Goal: Task Accomplishment & Management: Manage account settings

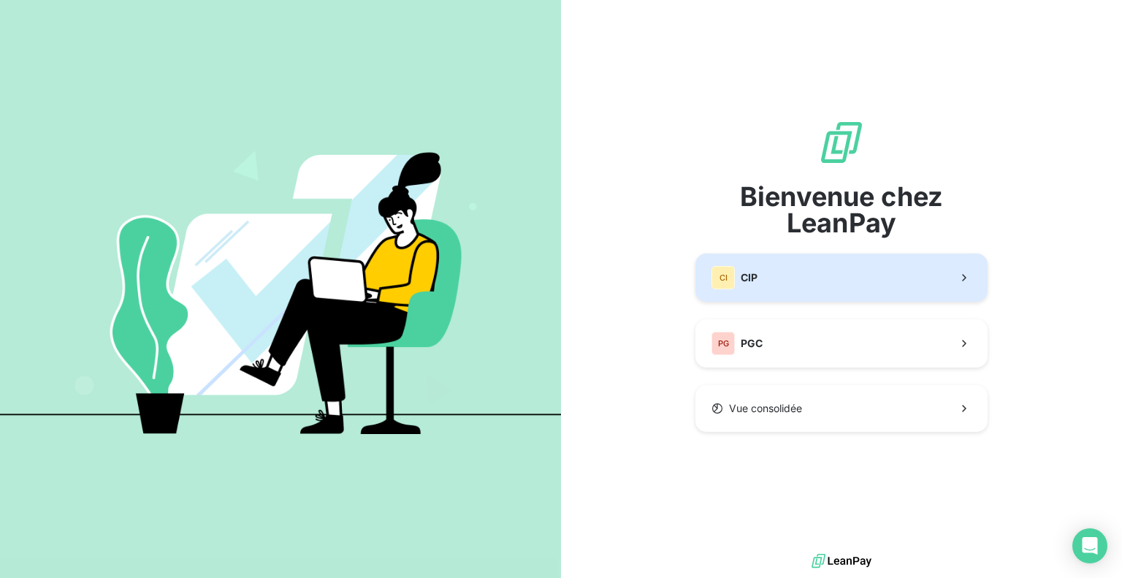
click at [862, 283] on button "CI CIP" at bounding box center [841, 277] width 292 height 48
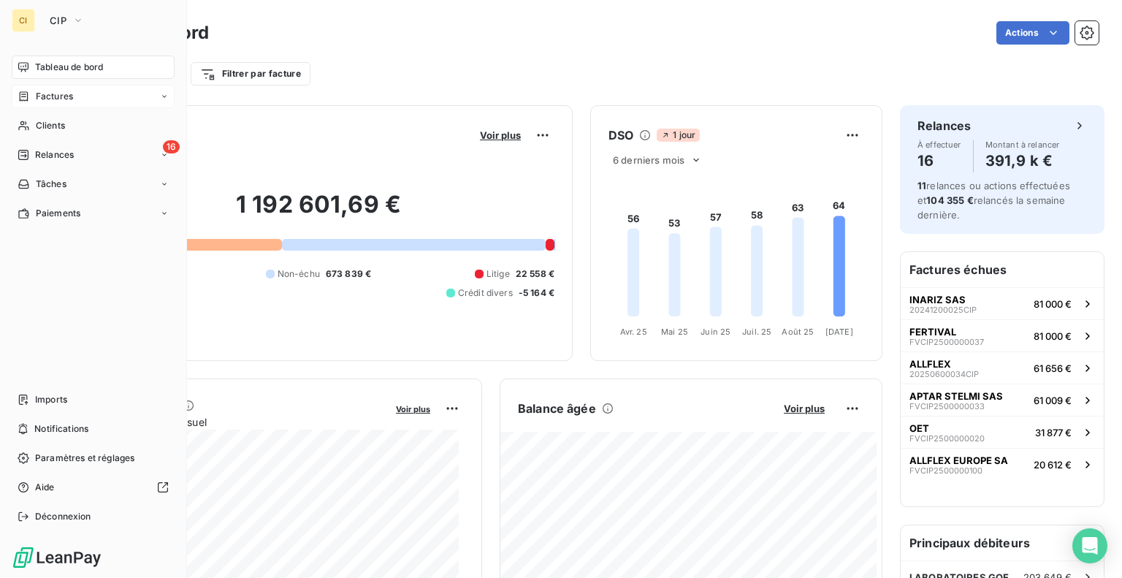
click at [32, 92] on div "Factures" at bounding box center [45, 96] width 55 height 13
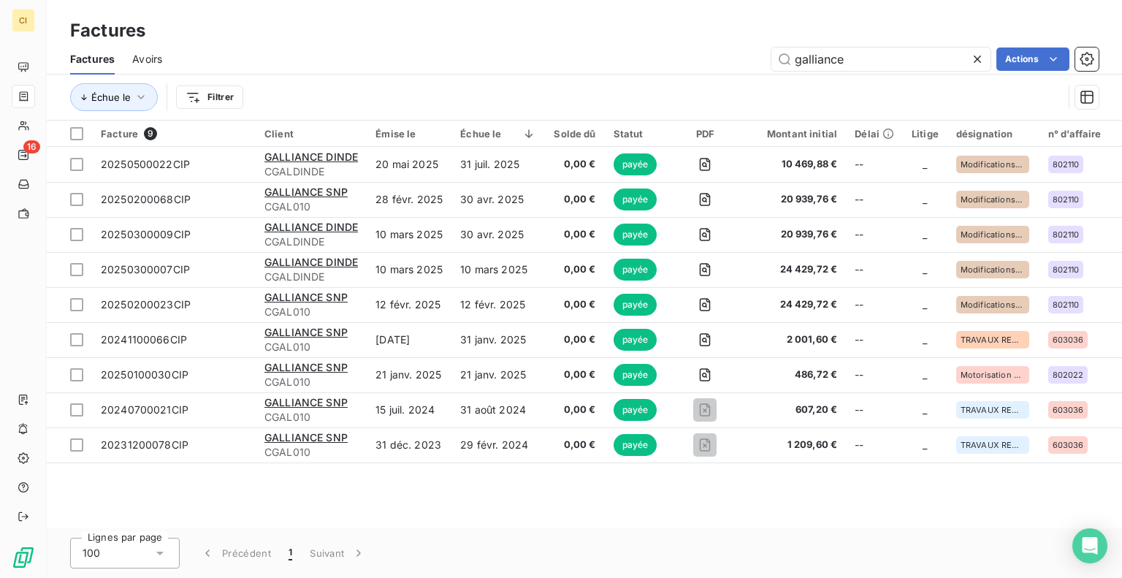
drag, startPoint x: 876, startPoint y: 55, endPoint x: 638, endPoint y: 64, distance: 238.2
click at [638, 64] on div "galliance Actions" at bounding box center [639, 58] width 919 height 23
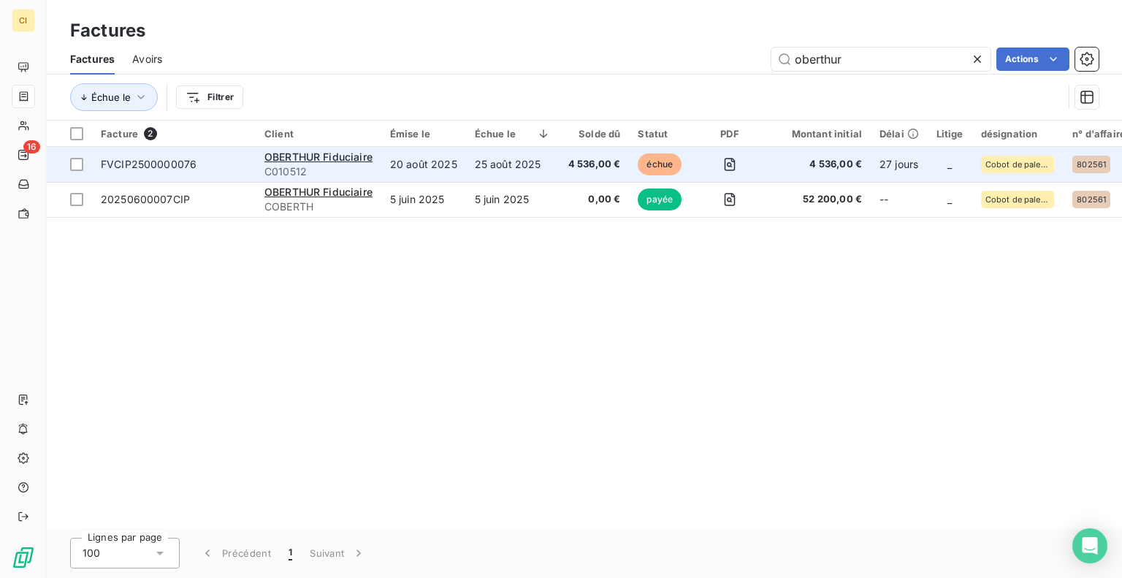
type input "oberthur"
click at [505, 169] on td "25 août 2025" at bounding box center [512, 164] width 93 height 35
